Goal: Transaction & Acquisition: Purchase product/service

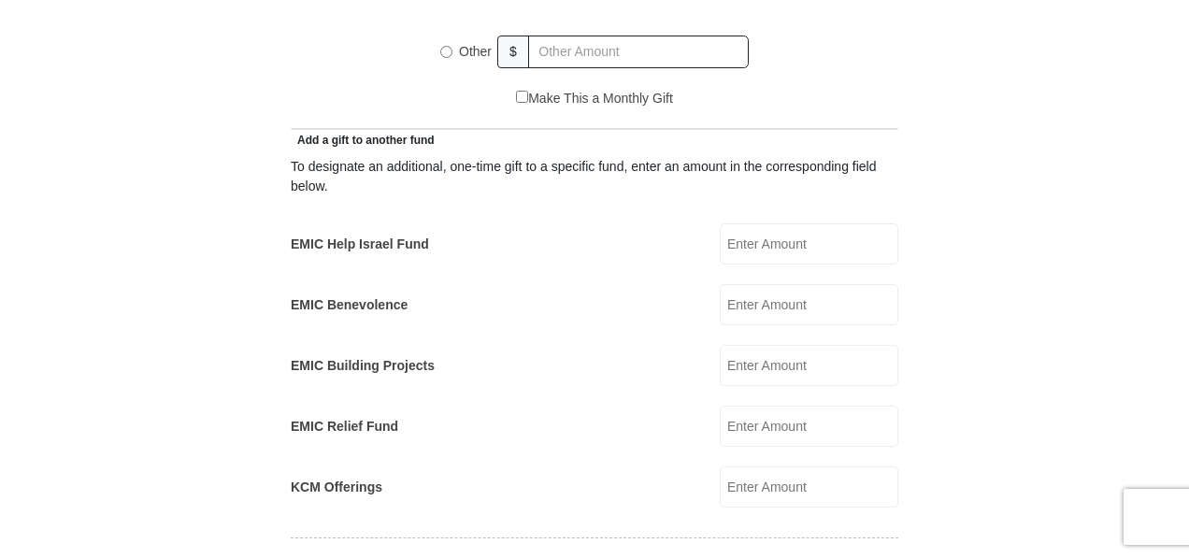
scroll to position [1013, 0]
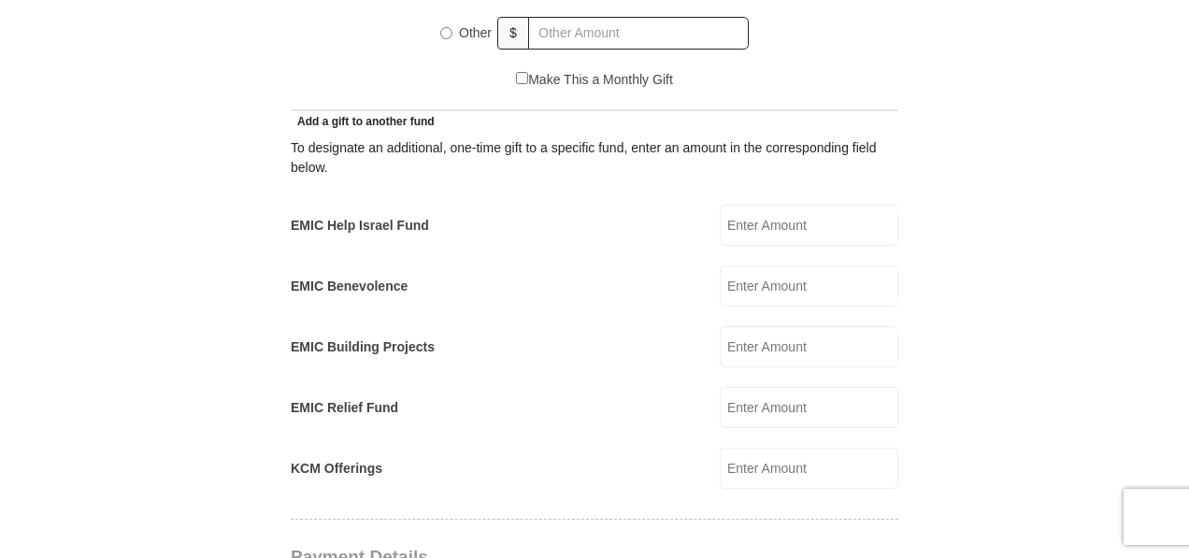
click at [766, 207] on input "EMIC Help Israel Fund" at bounding box center [809, 225] width 179 height 41
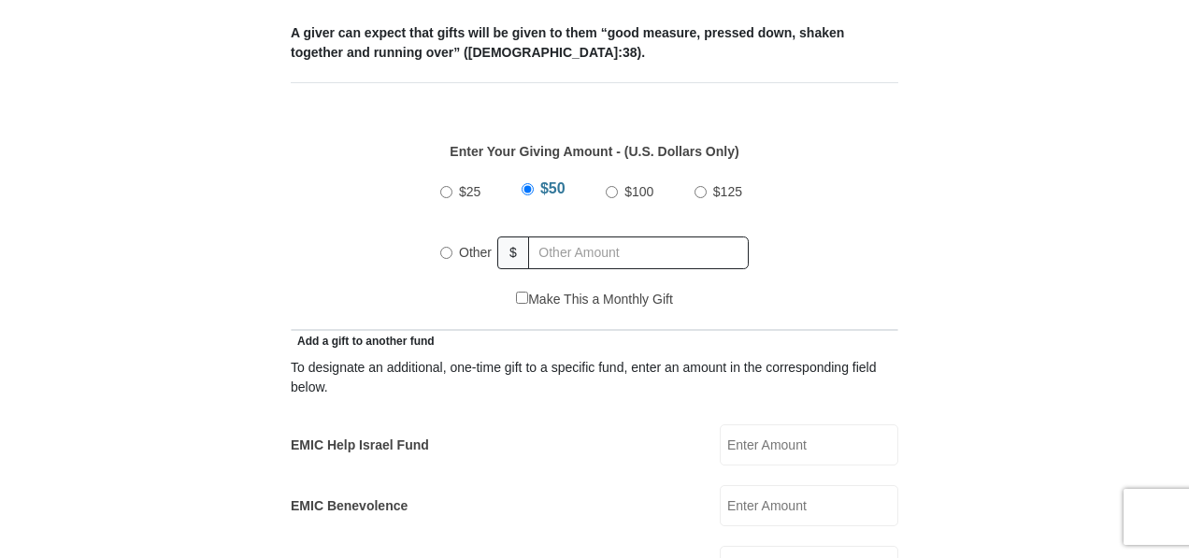
scroll to position [787, 0]
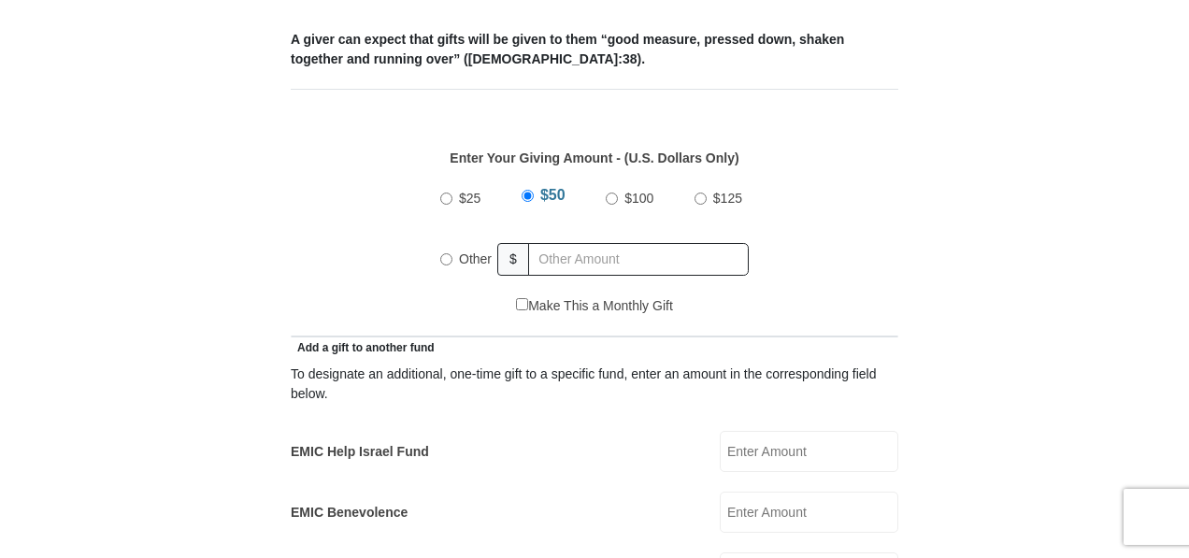
click at [444, 253] on input "Other" at bounding box center [446, 259] width 12 height 12
radio input "true"
click at [321, 265] on div "$25 $50 $100 $125 Other $" at bounding box center [595, 236] width 588 height 122
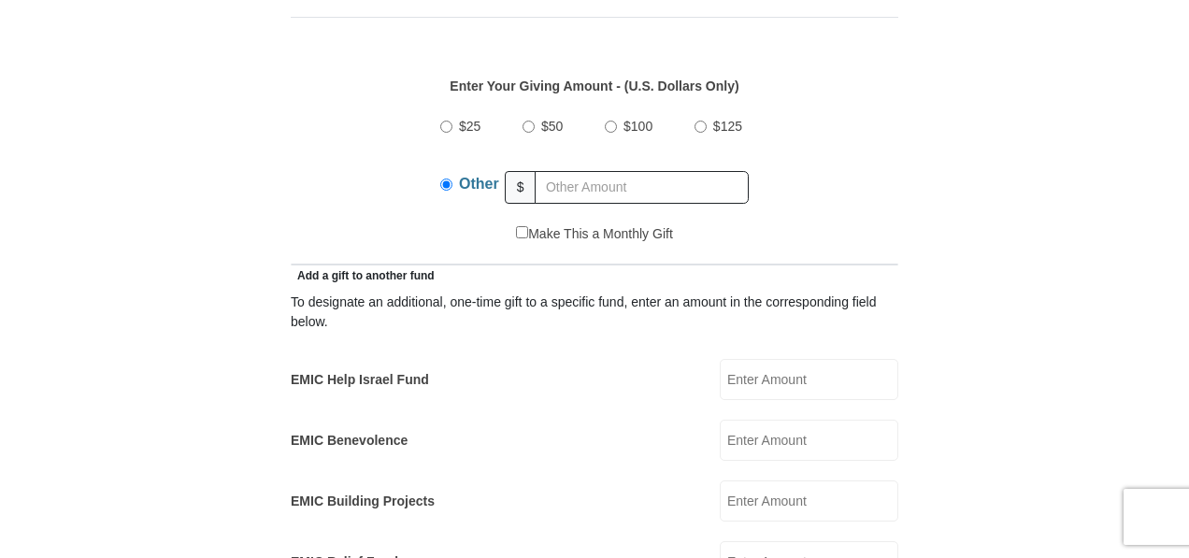
scroll to position [865, 0]
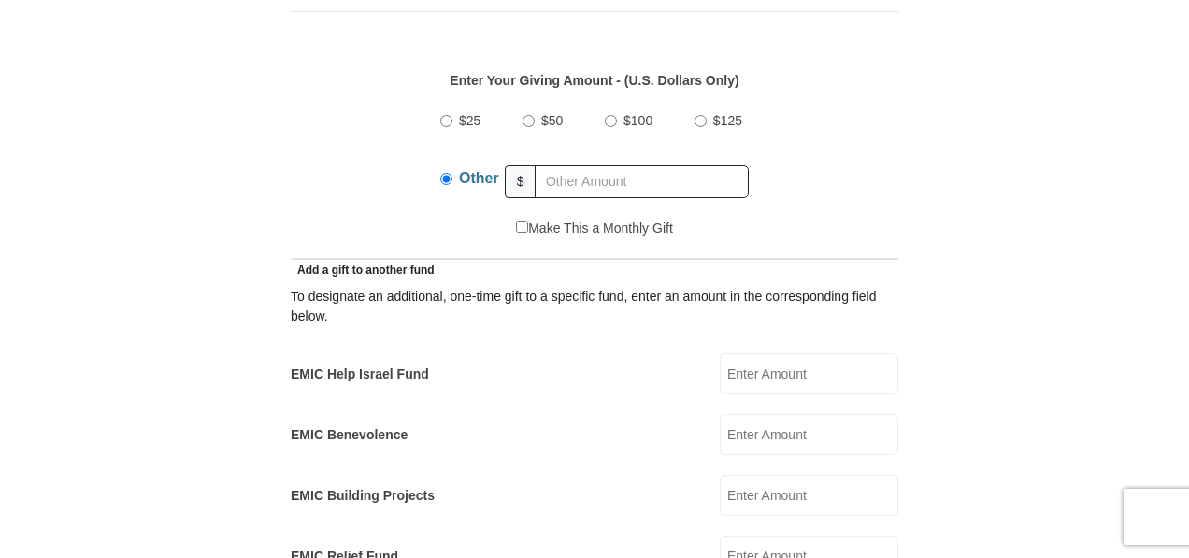
click at [758, 353] on input "EMIC Help Israel Fund" at bounding box center [809, 373] width 179 height 41
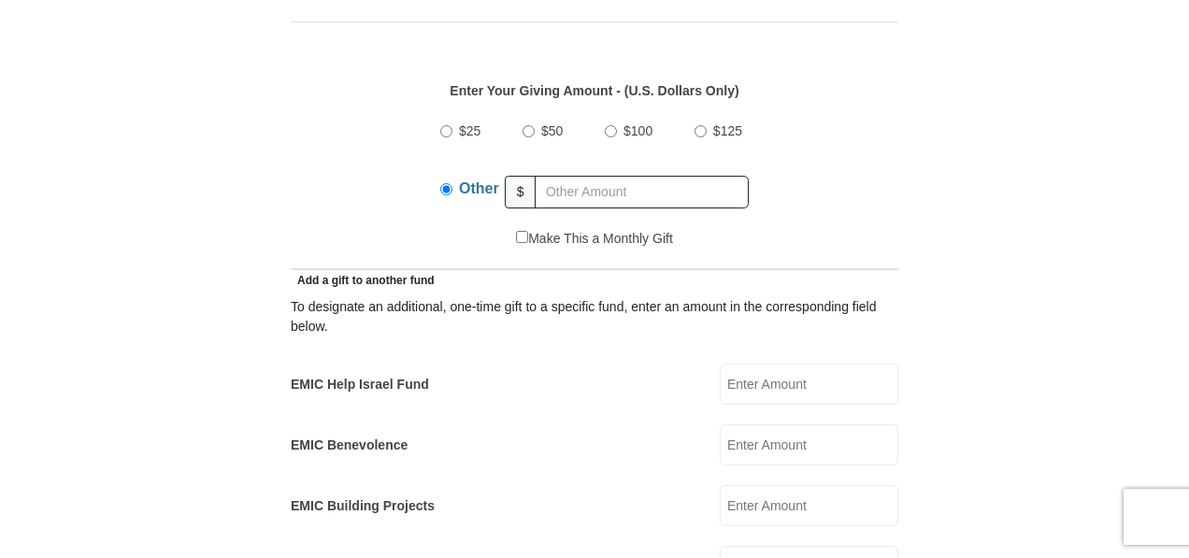
scroll to position [880, 0]
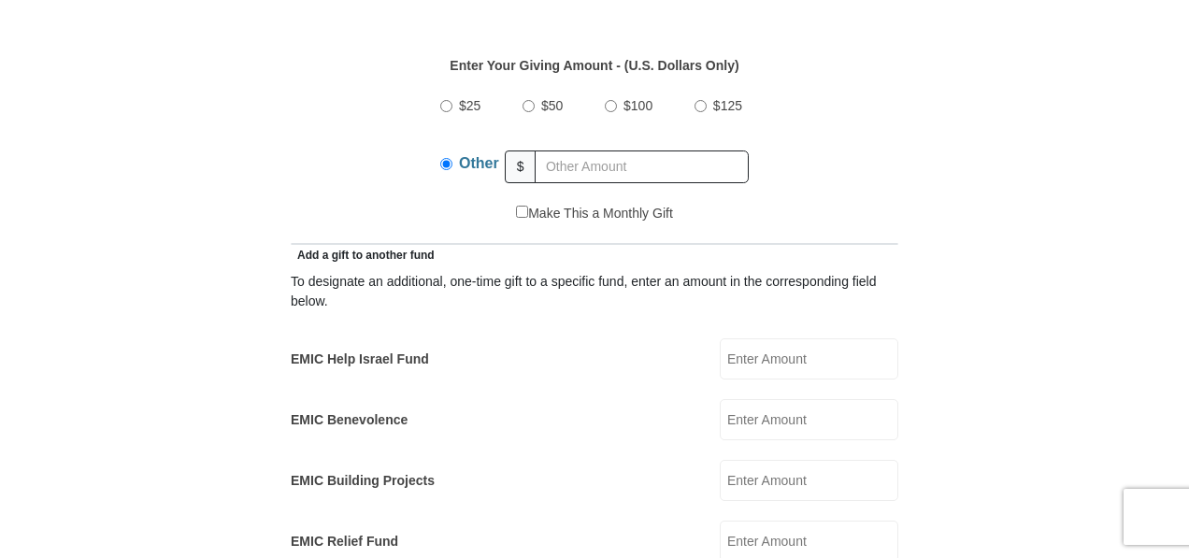
click at [806, 338] on input "EMIC Help Israel Fund" at bounding box center [809, 358] width 179 height 41
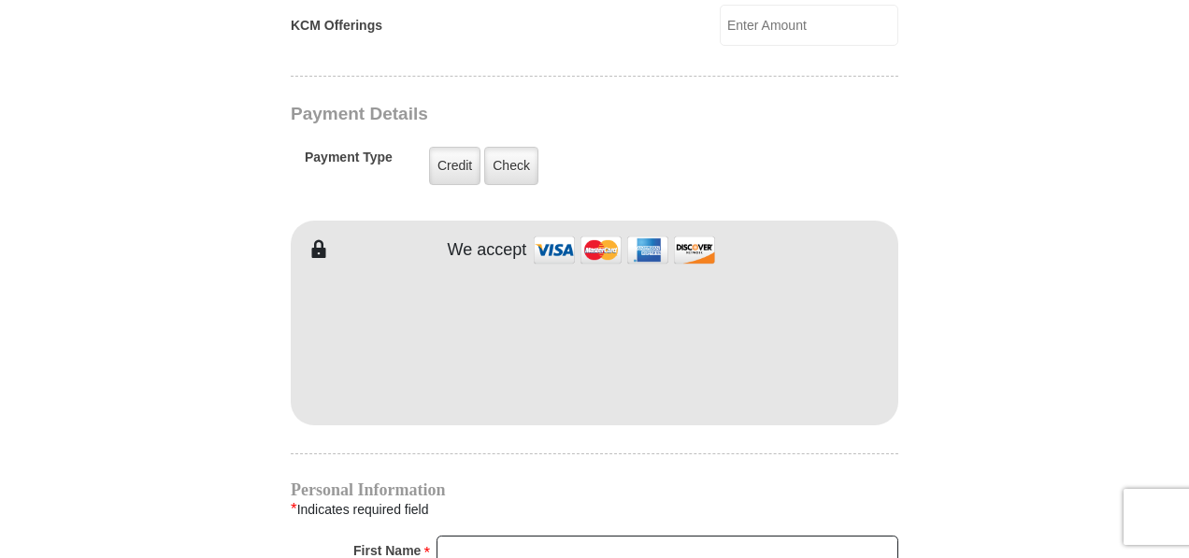
scroll to position [1445, 0]
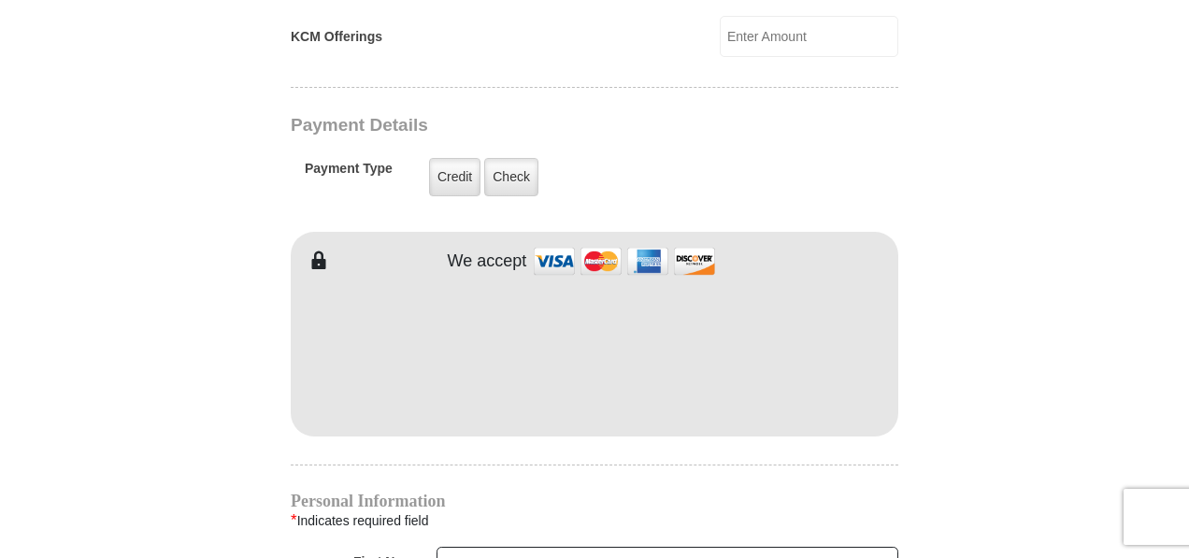
type input "50.00"
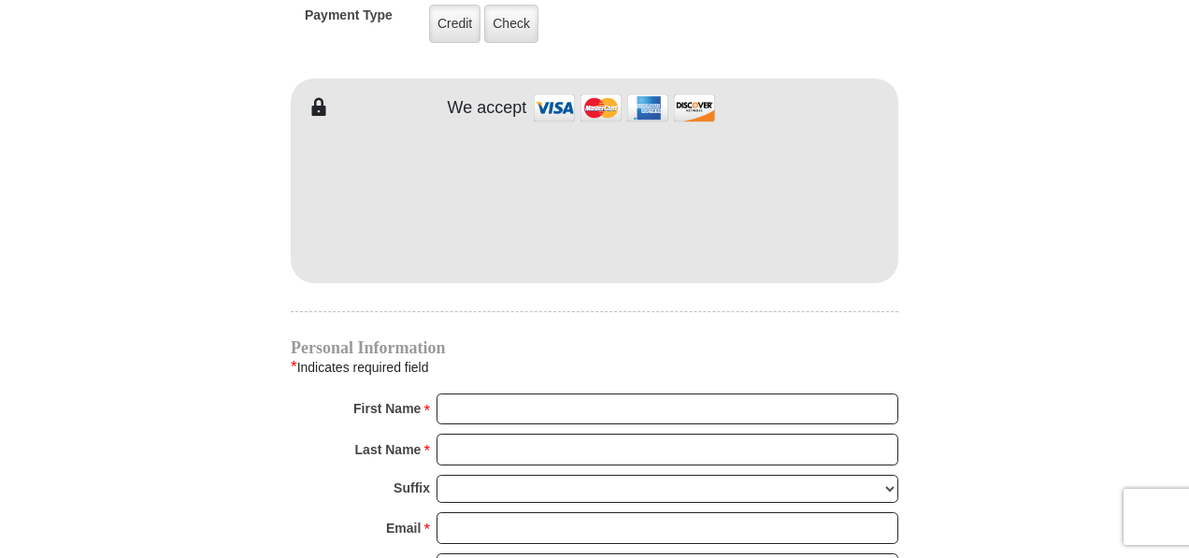
scroll to position [1670, 0]
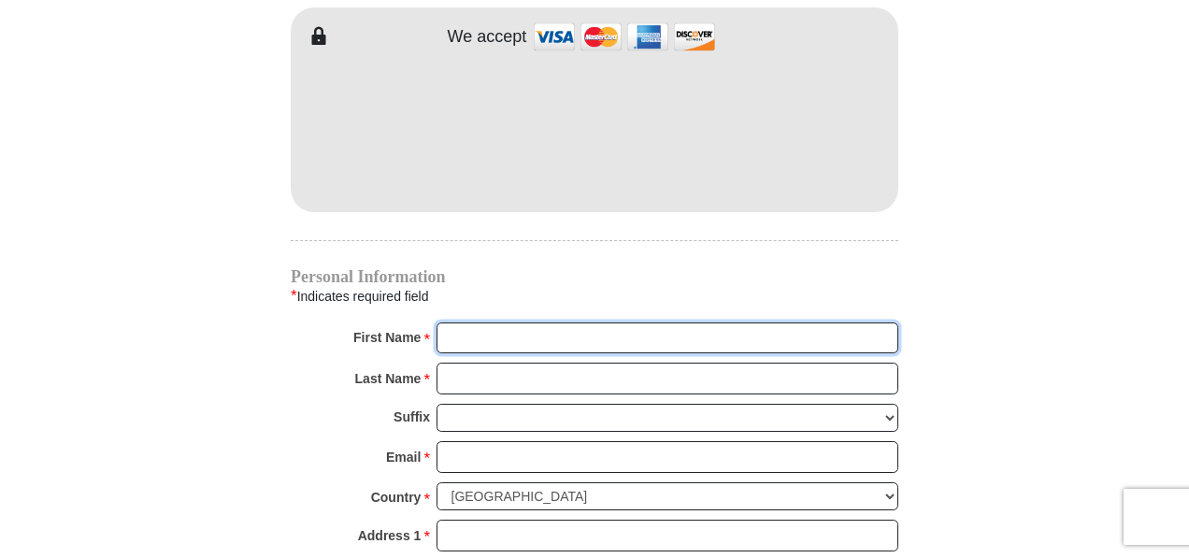
click at [566, 322] on input "First Name *" at bounding box center [668, 338] width 462 height 32
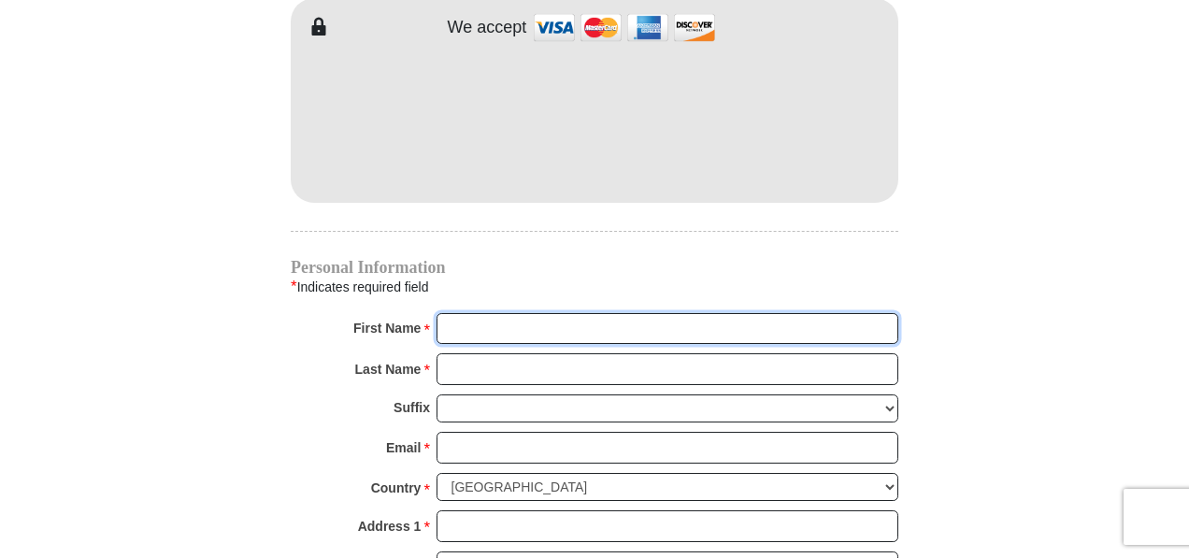
scroll to position [1681, 0]
click at [490, 311] on input "First Name *" at bounding box center [668, 327] width 462 height 32
type input "Moriah"
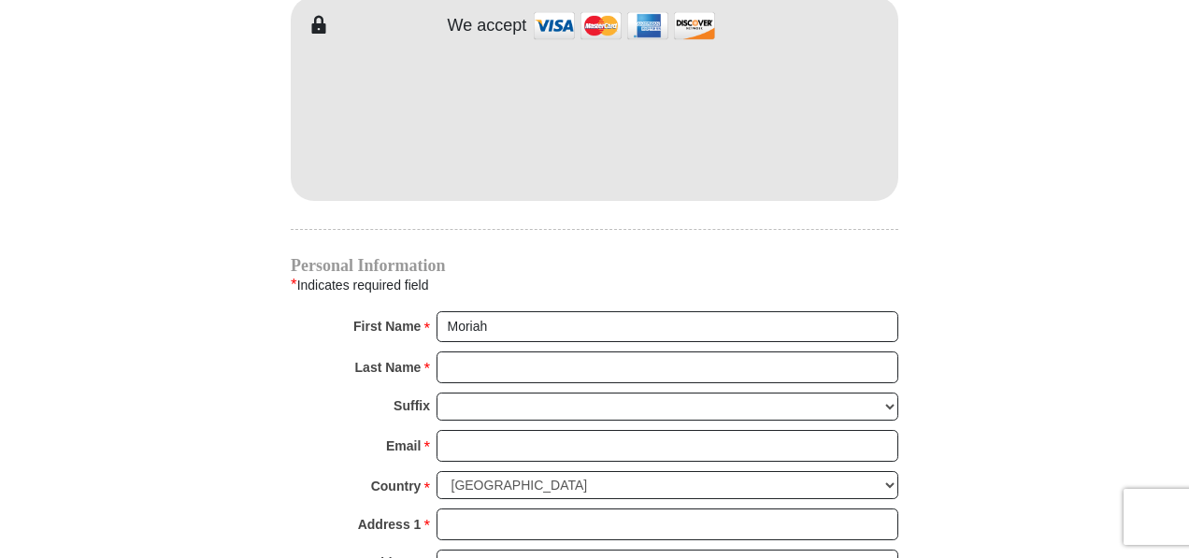
type input "500.00"
type input "[PERSON_NAME]"
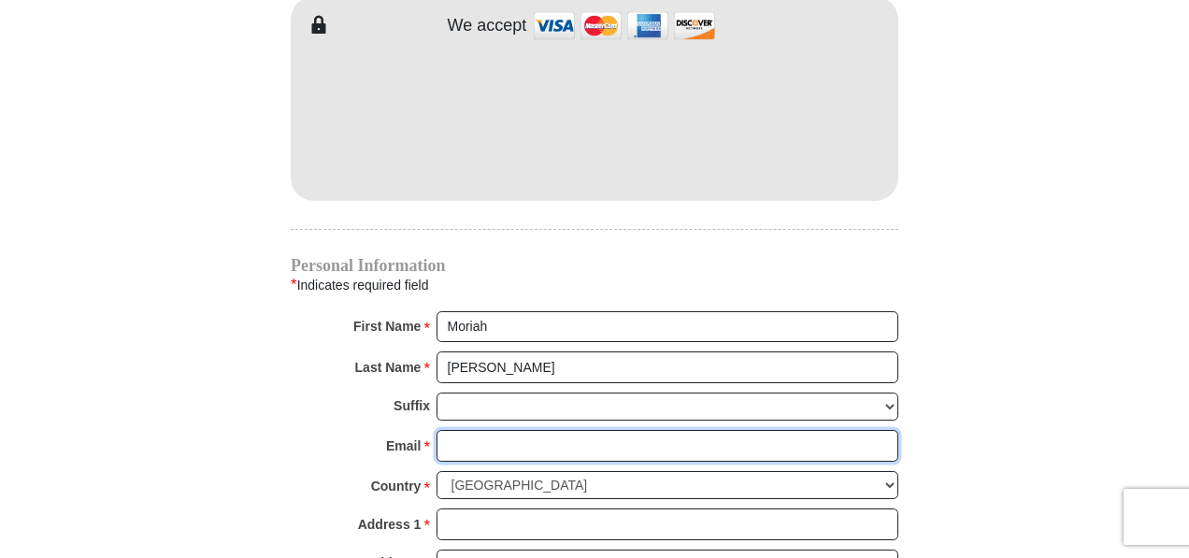
type input "[EMAIL_ADDRESS][DOMAIN_NAME]"
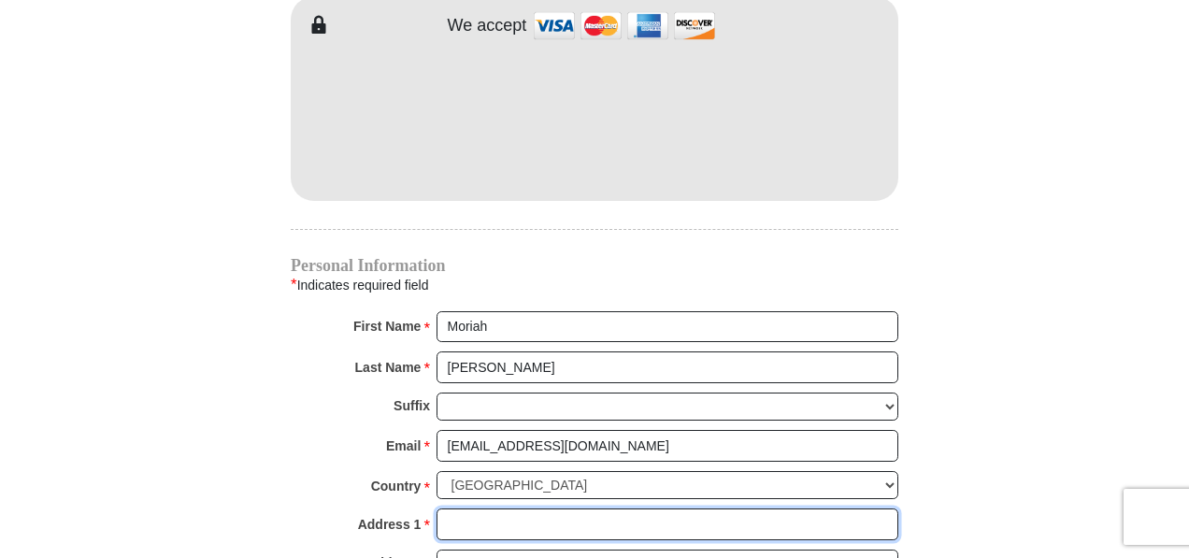
type input "[STREET_ADDRESS][PERSON_NAME]"
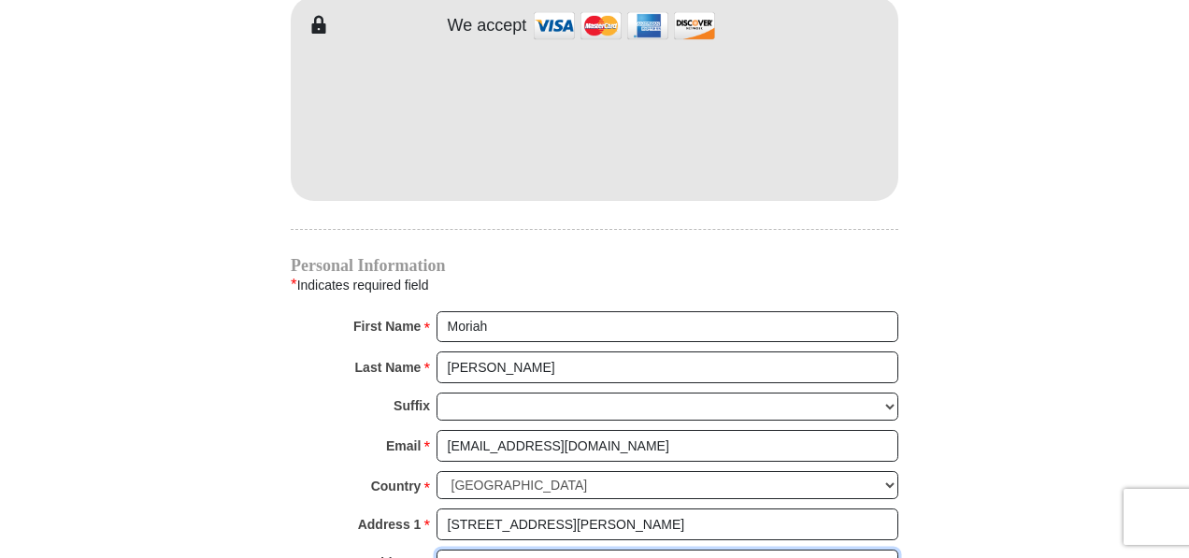
type input "Apt. A"
type input "[GEOGRAPHIC_DATA]"
select select "OH"
type input "45432"
type input "9374699560"
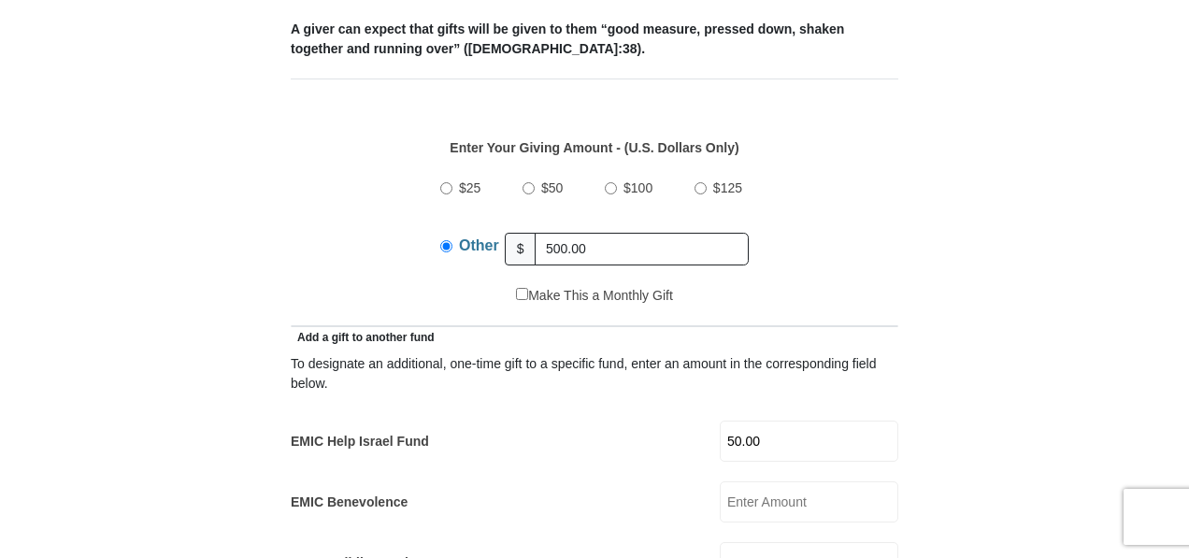
scroll to position [795, 0]
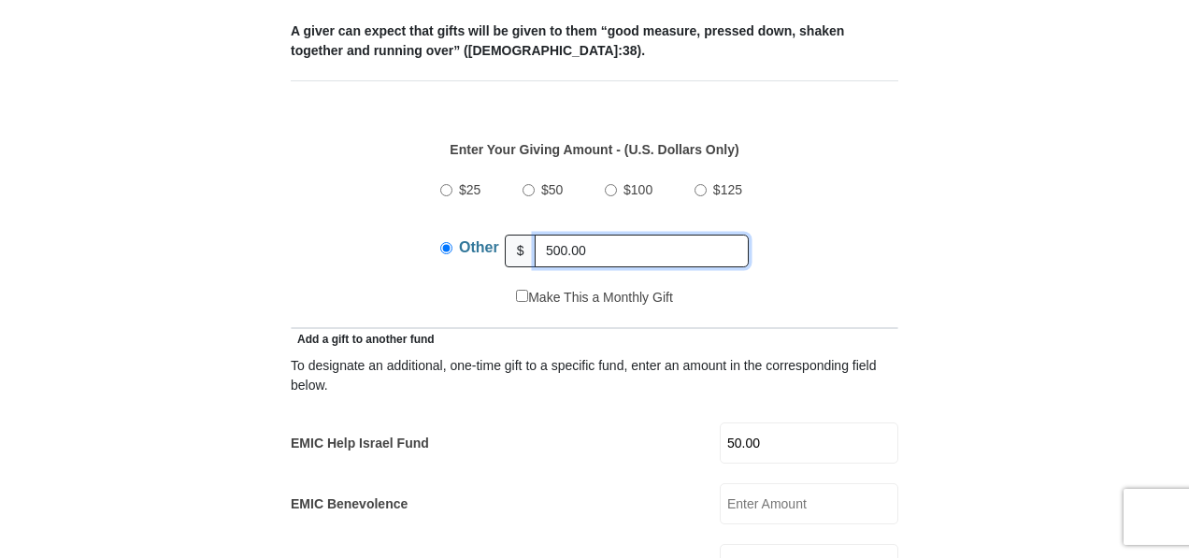
click at [598, 235] on input "500.00" at bounding box center [642, 251] width 214 height 33
type input "5"
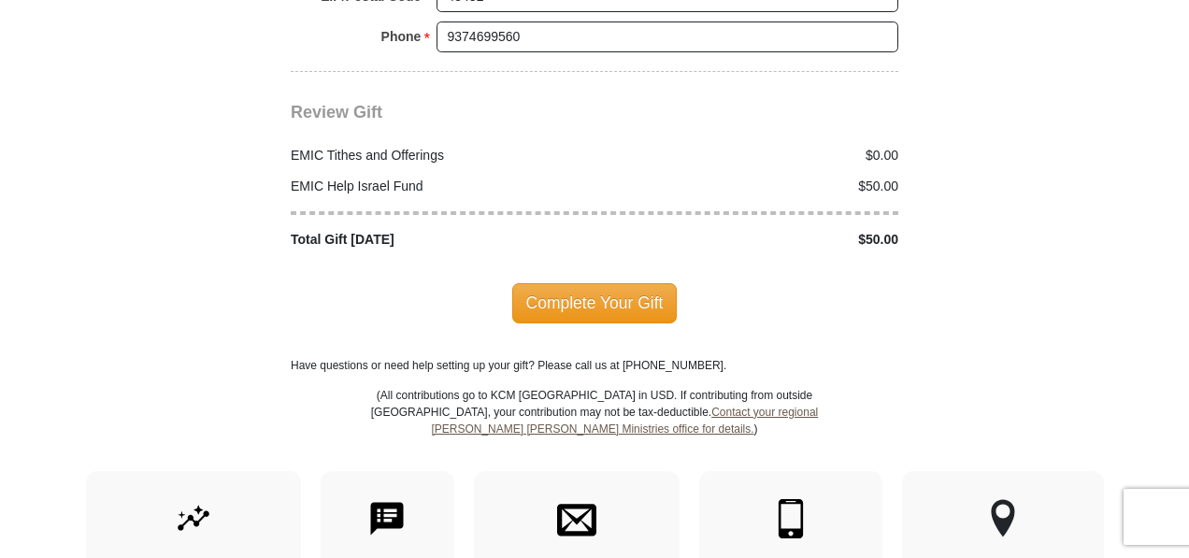
scroll to position [2371, 0]
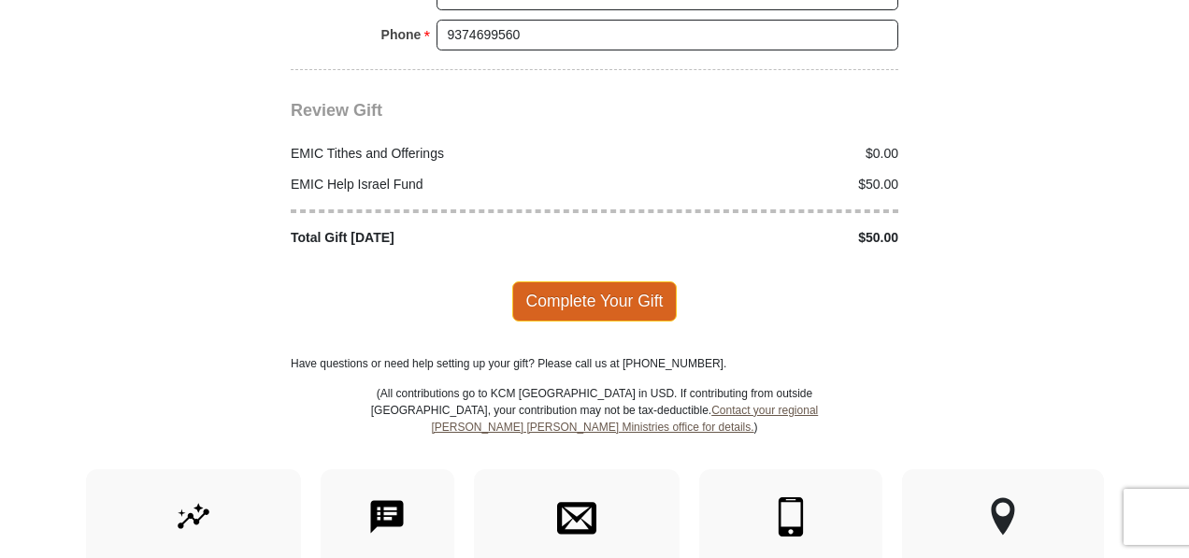
click at [608, 281] on span "Complete Your Gift" at bounding box center [594, 300] width 165 height 39
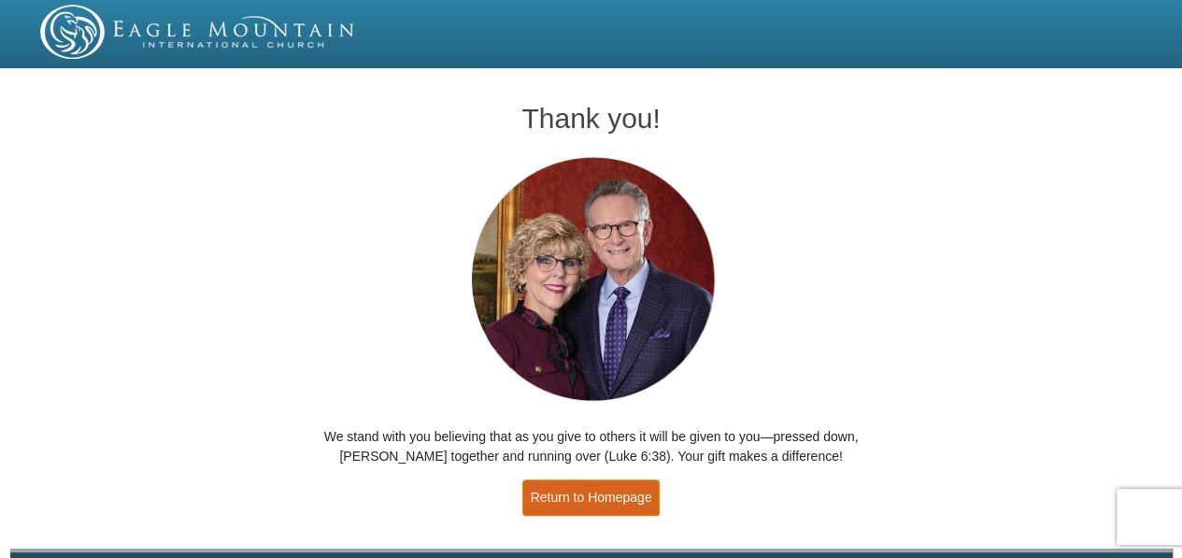
click at [600, 496] on link "Return to Homepage" at bounding box center [592, 498] width 138 height 36
